Goal: Find specific page/section: Find specific page/section

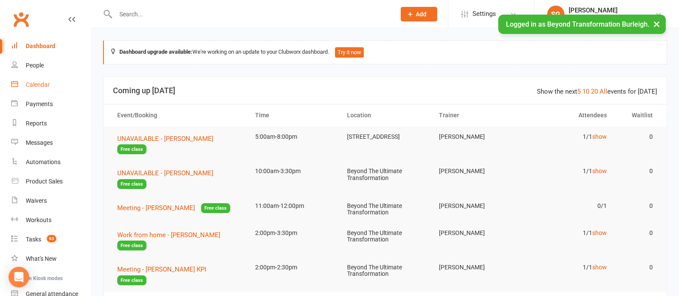
click at [46, 85] on div "Calendar" at bounding box center [38, 84] width 24 height 7
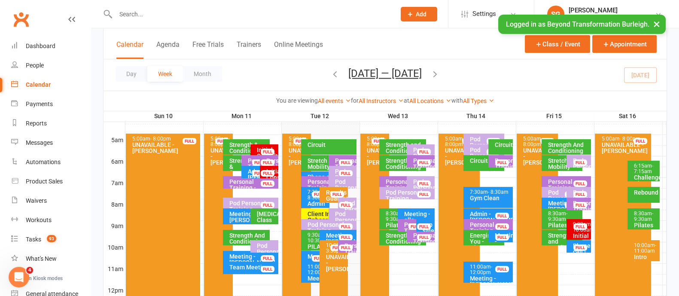
scroll to position [107, 0]
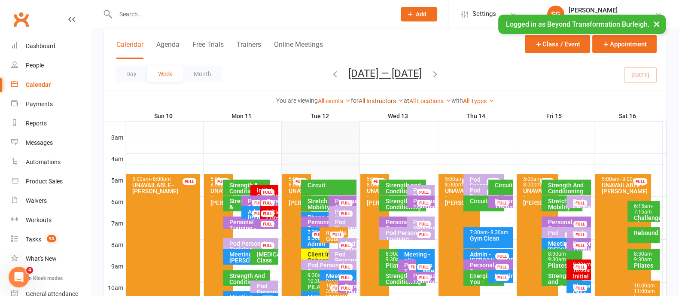
click at [378, 102] on link "All Instructors" at bounding box center [381, 100] width 45 height 7
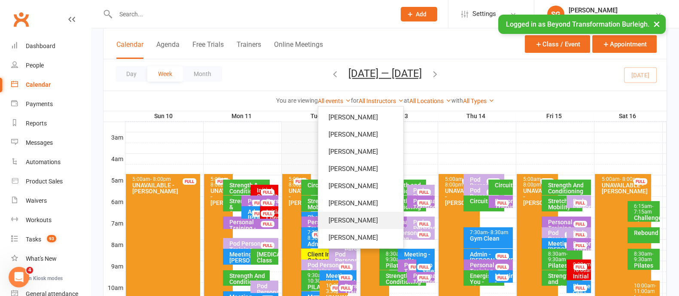
click at [349, 220] on link "[PERSON_NAME]" at bounding box center [360, 220] width 85 height 17
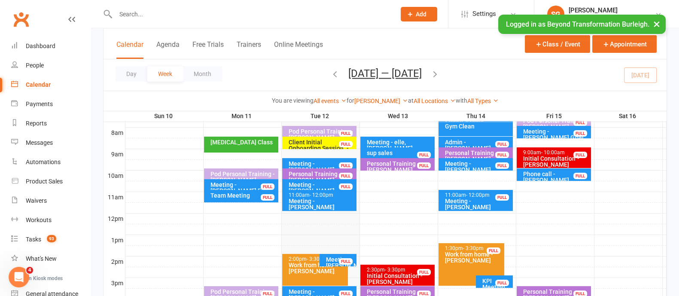
scroll to position [268, 0]
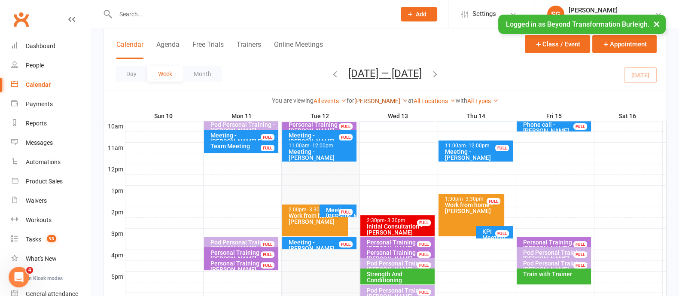
click at [376, 97] on link "[PERSON_NAME]" at bounding box center [381, 100] width 54 height 7
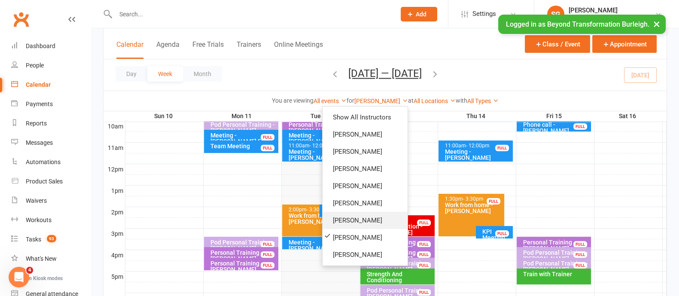
click at [359, 219] on link "[PERSON_NAME]" at bounding box center [364, 220] width 85 height 17
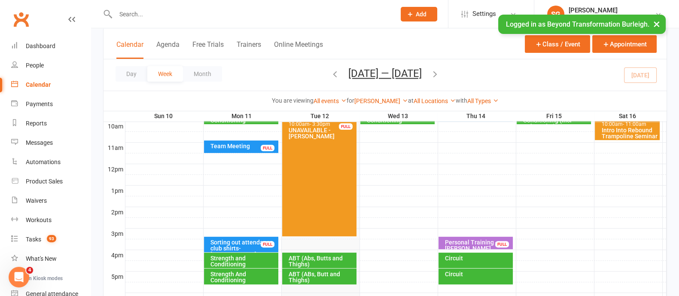
click at [143, 18] on input "text" at bounding box center [251, 14] width 277 height 12
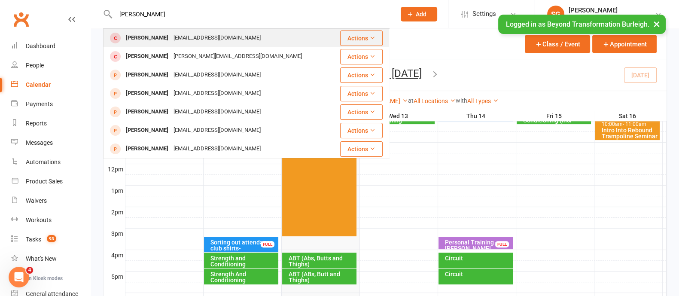
type input "[PERSON_NAME]"
click at [231, 42] on div "[PERSON_NAME] [EMAIL_ADDRESS][DOMAIN_NAME]" at bounding box center [221, 38] width 235 height 18
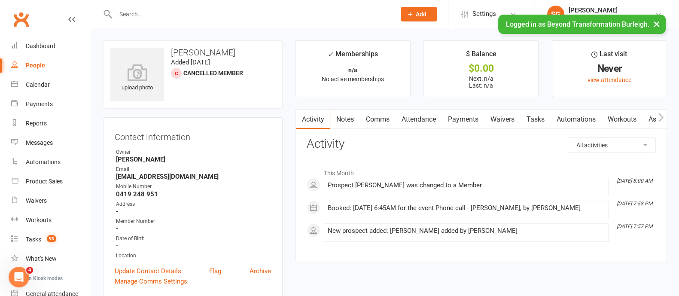
click at [146, 12] on input "text" at bounding box center [251, 14] width 277 height 12
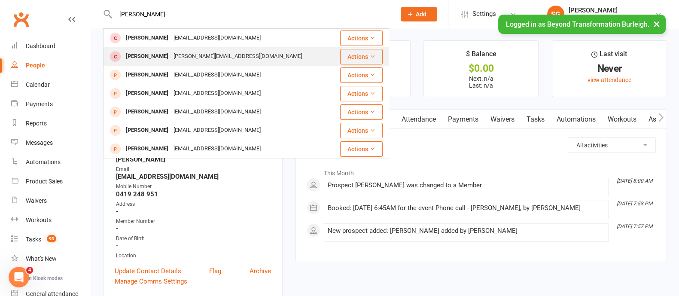
type input "[PERSON_NAME]"
click at [172, 55] on div "[PERSON_NAME][EMAIL_ADDRESS][DOMAIN_NAME]" at bounding box center [238, 56] width 134 height 12
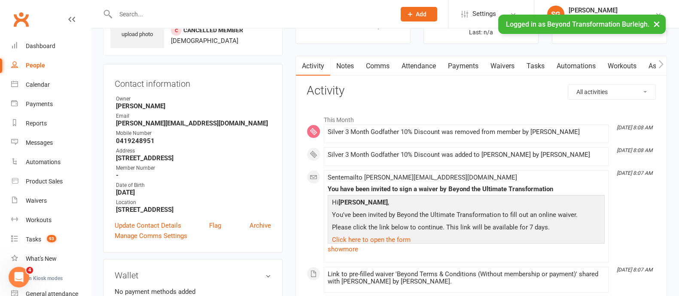
scroll to position [214, 0]
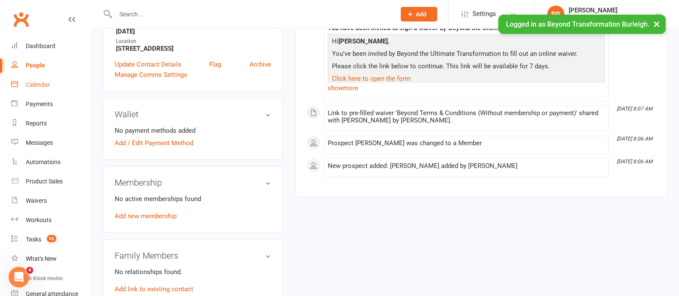
drag, startPoint x: 44, startPoint y: 86, endPoint x: 51, endPoint y: 88, distance: 6.7
click at [44, 86] on div "Calendar" at bounding box center [38, 84] width 24 height 7
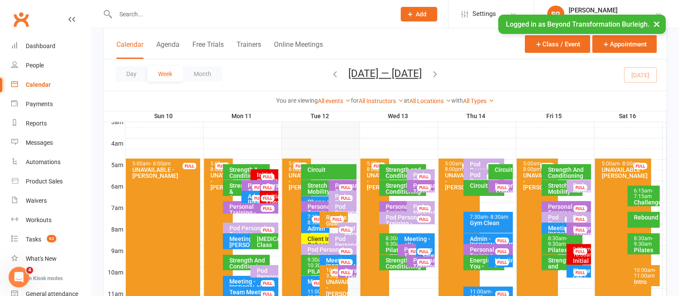
scroll to position [107, 0]
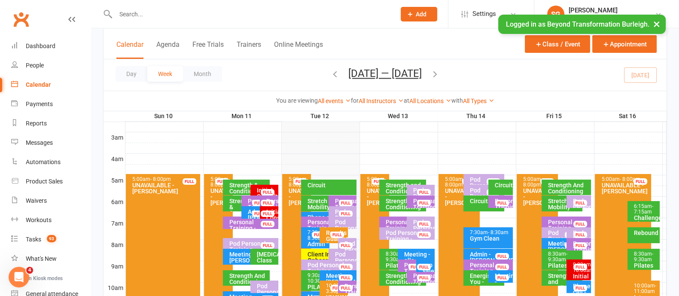
click at [337, 182] on div "Circuit" at bounding box center [331, 185] width 48 height 6
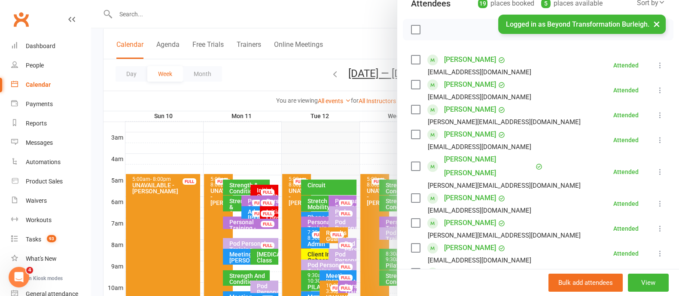
click at [655, 22] on button "×" at bounding box center [656, 24] width 15 height 18
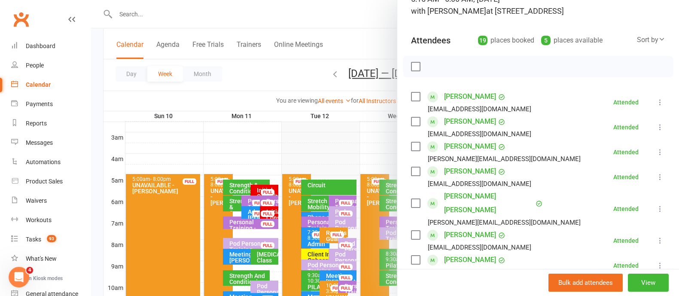
scroll to position [0, 0]
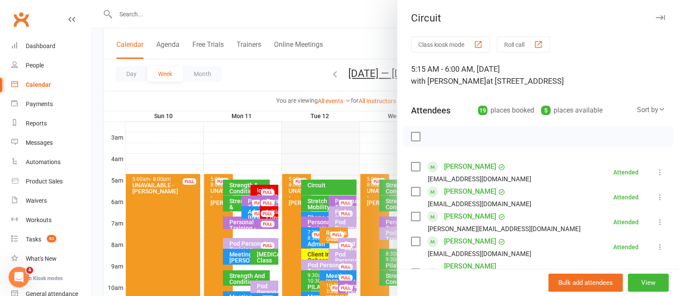
click at [656, 16] on icon "button" at bounding box center [660, 17] width 9 height 5
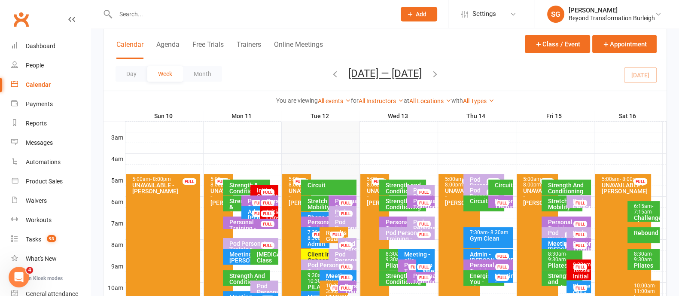
click at [401, 185] on div "Strength and Conditioning" at bounding box center [405, 188] width 40 height 12
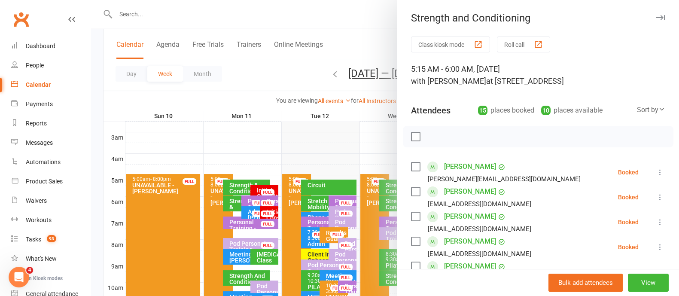
click at [656, 17] on icon "button" at bounding box center [660, 17] width 9 height 5
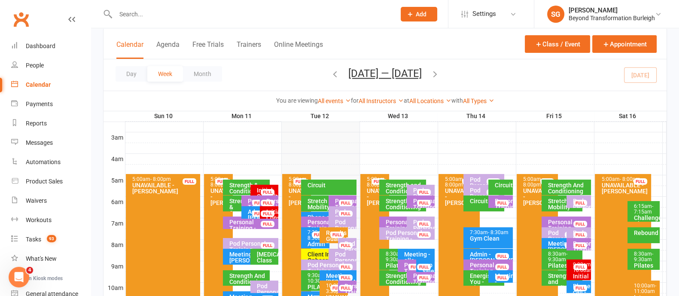
click at [498, 187] on div "Circuit" at bounding box center [502, 185] width 17 height 6
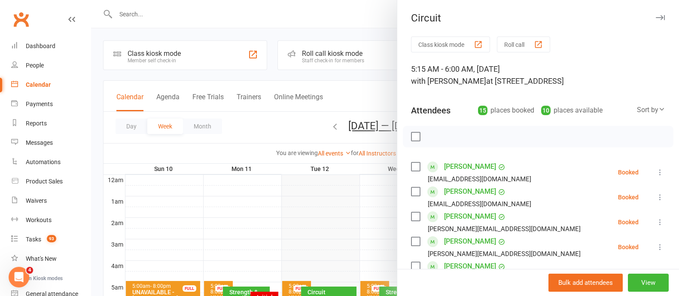
click at [656, 18] on icon "button" at bounding box center [660, 17] width 9 height 5
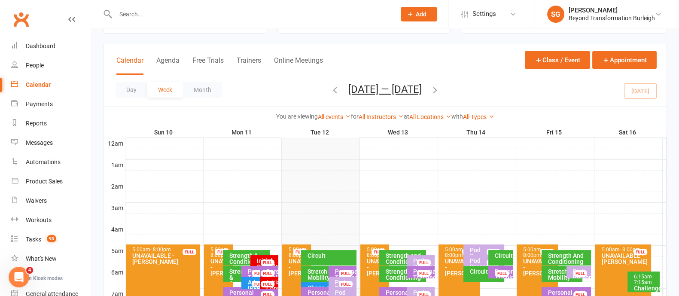
scroll to position [53, 0]
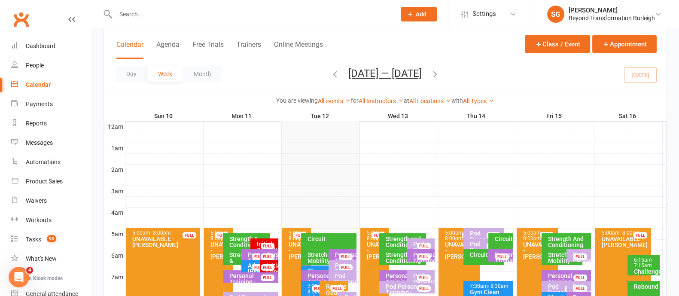
click at [477, 254] on div "Circuit" at bounding box center [485, 255] width 33 height 6
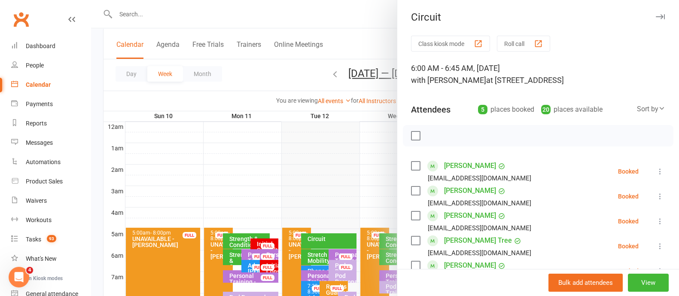
scroll to position [0, 0]
click at [655, 20] on button "button" at bounding box center [660, 17] width 10 height 10
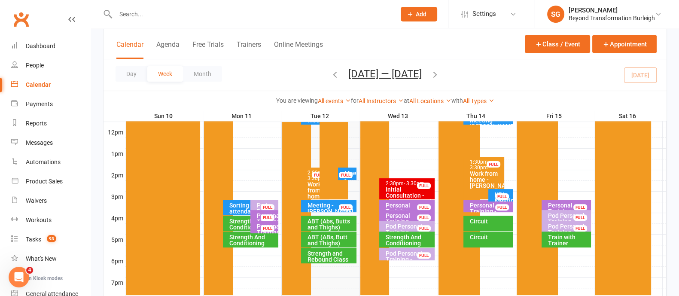
scroll to position [375, 0]
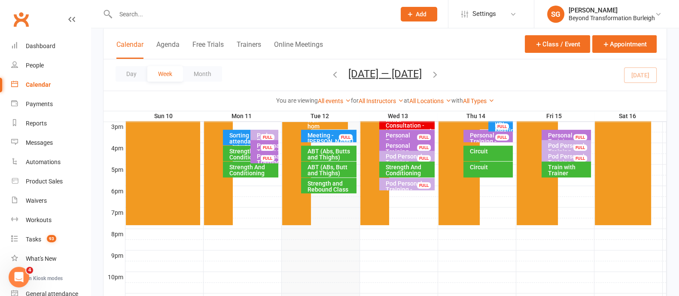
click at [494, 151] on div "Circuit" at bounding box center [490, 151] width 42 height 6
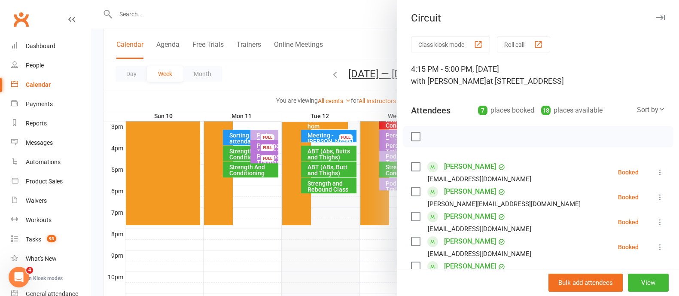
scroll to position [0, 0]
click at [655, 21] on button "button" at bounding box center [660, 17] width 10 height 10
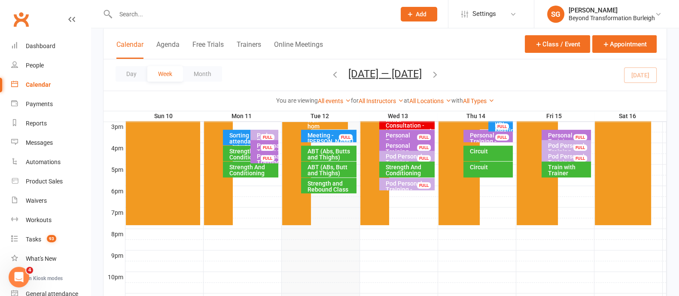
click at [507, 170] on div "Circuit" at bounding box center [487, 169] width 49 height 16
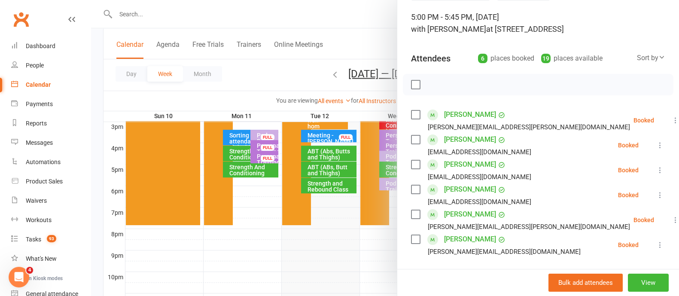
scroll to position [107, 0]
